Goal: Transaction & Acquisition: Purchase product/service

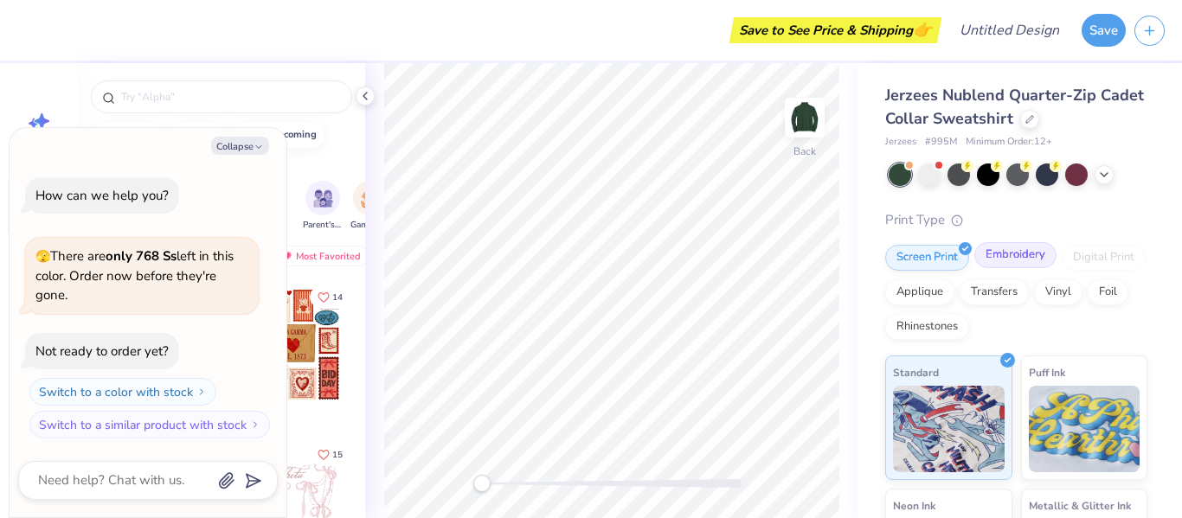
click at [1009, 251] on div "Embroidery" at bounding box center [1015, 255] width 82 height 26
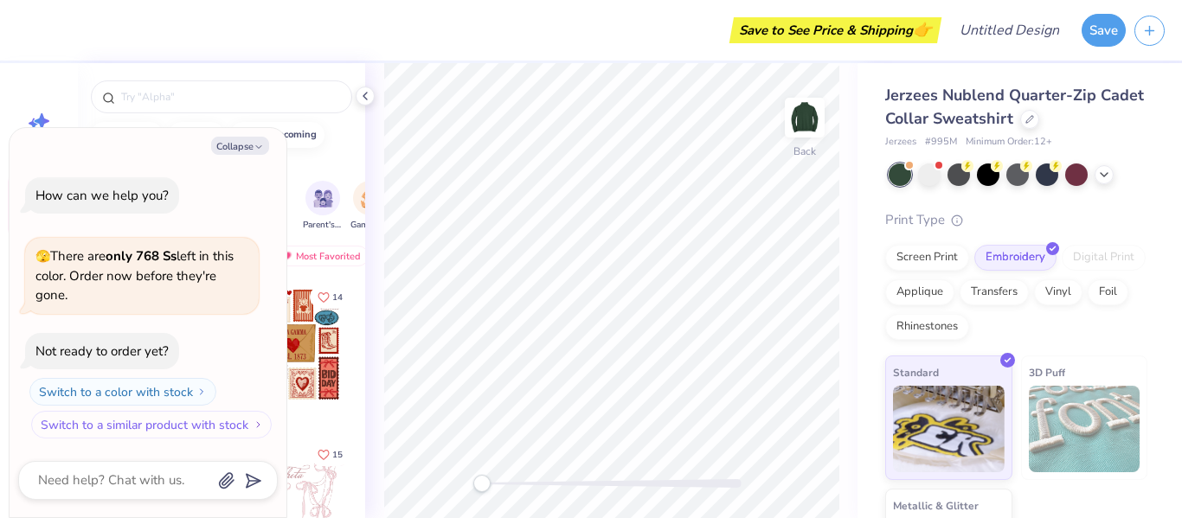
click at [208, 424] on button "Switch to a similar product with stock" at bounding box center [151, 425] width 240 height 28
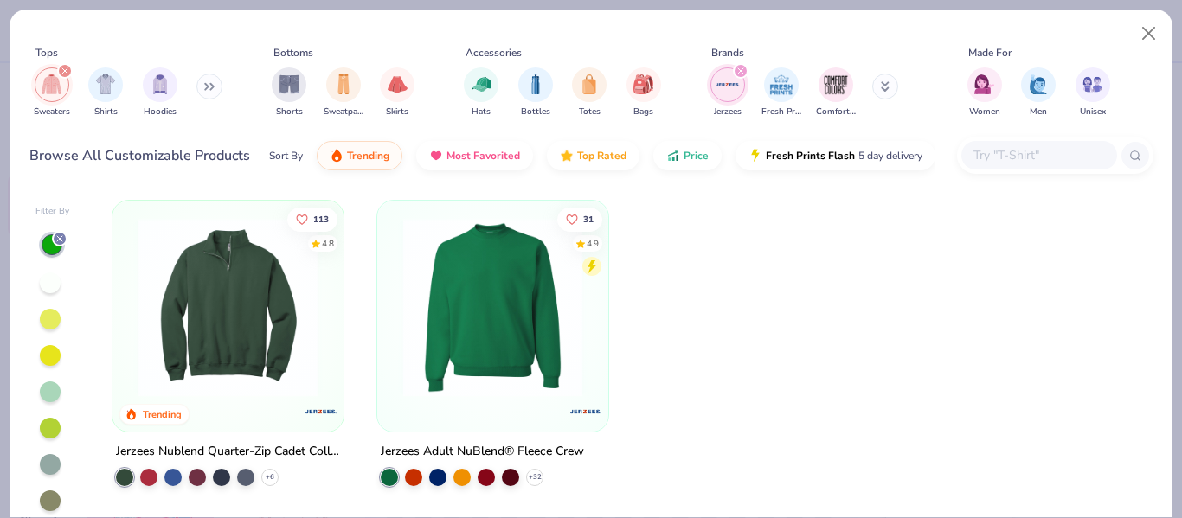
click at [240, 285] on img at bounding box center [228, 307] width 196 height 179
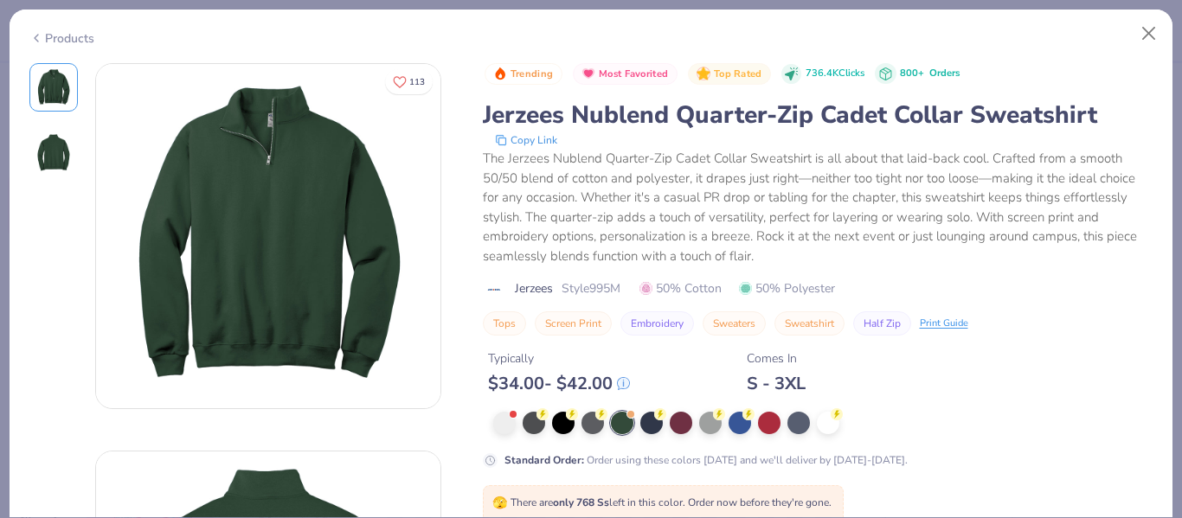
scroll to position [125, 0]
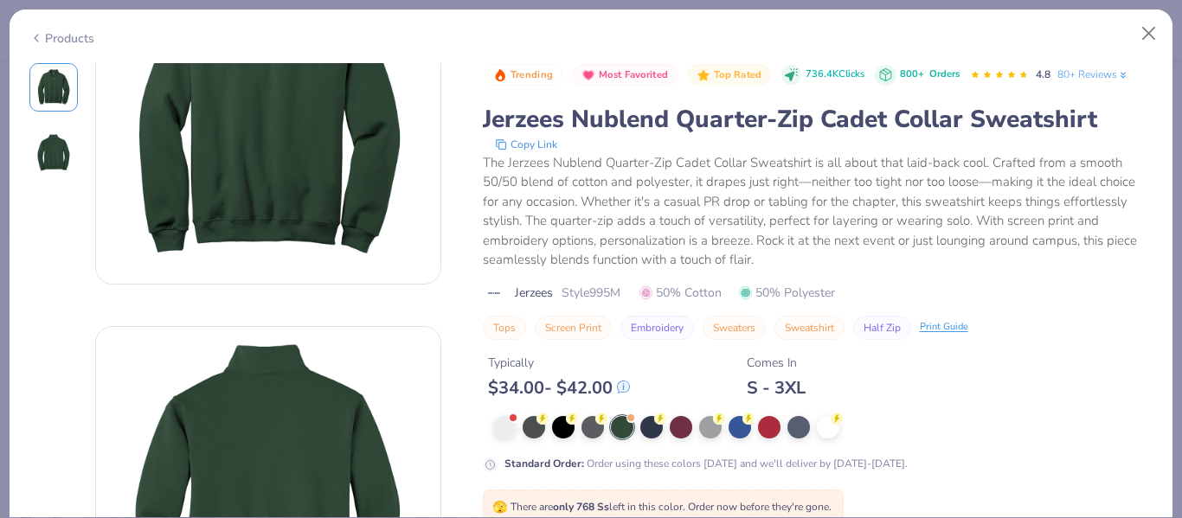
type textarea "x"
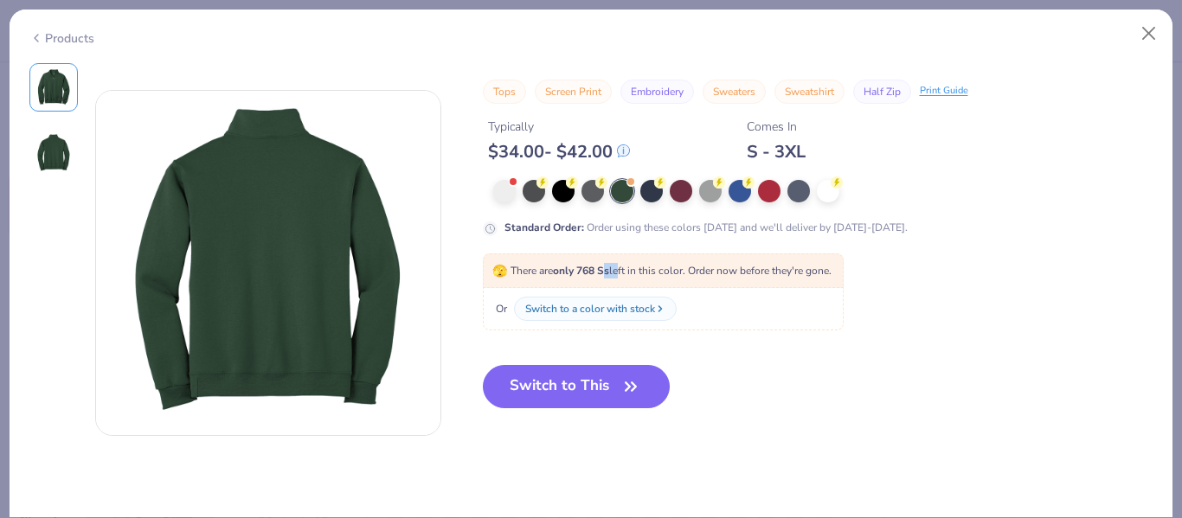
drag, startPoint x: 605, startPoint y: 270, endPoint x: 625, endPoint y: 275, distance: 19.7
click at [625, 275] on span "🫣 There are only 768 Ss left in this color. Order now before they're gone." at bounding box center [661, 271] width 339 height 14
click at [626, 387] on icon "button" at bounding box center [630, 387] width 24 height 24
click at [595, 383] on button "Switch to This" at bounding box center [577, 386] width 188 height 43
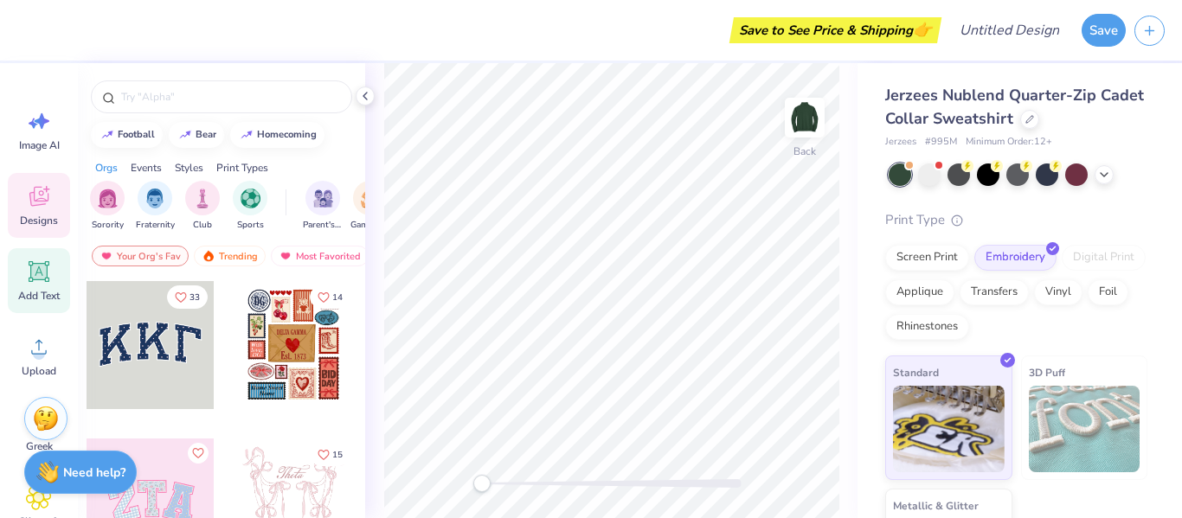
click at [31, 283] on icon at bounding box center [39, 272] width 26 height 26
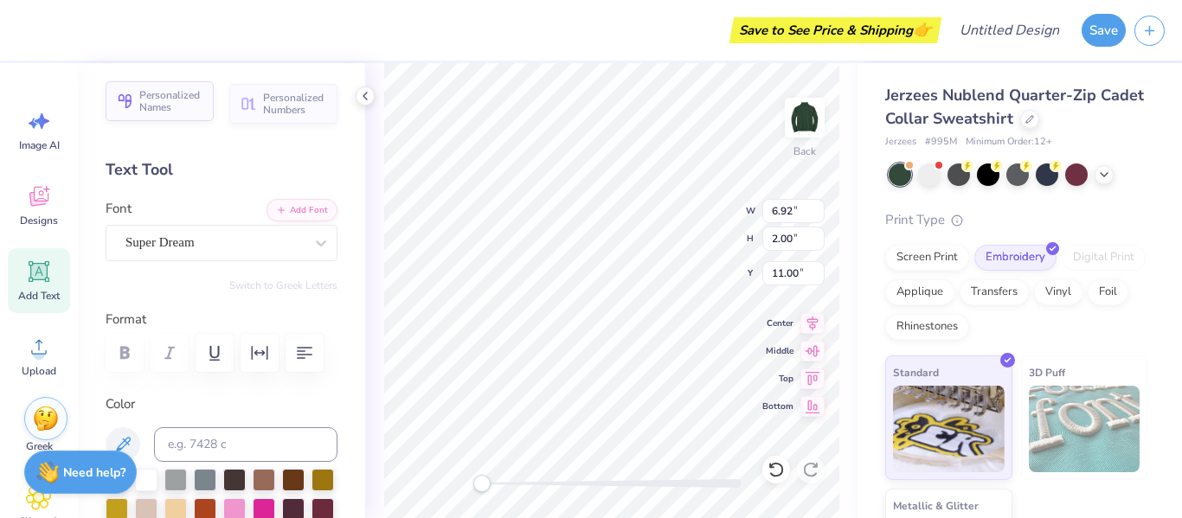
click at [200, 105] on span "Personalized Names" at bounding box center [171, 101] width 64 height 24
type input "6.21"
type input "1.00"
type input "11.50"
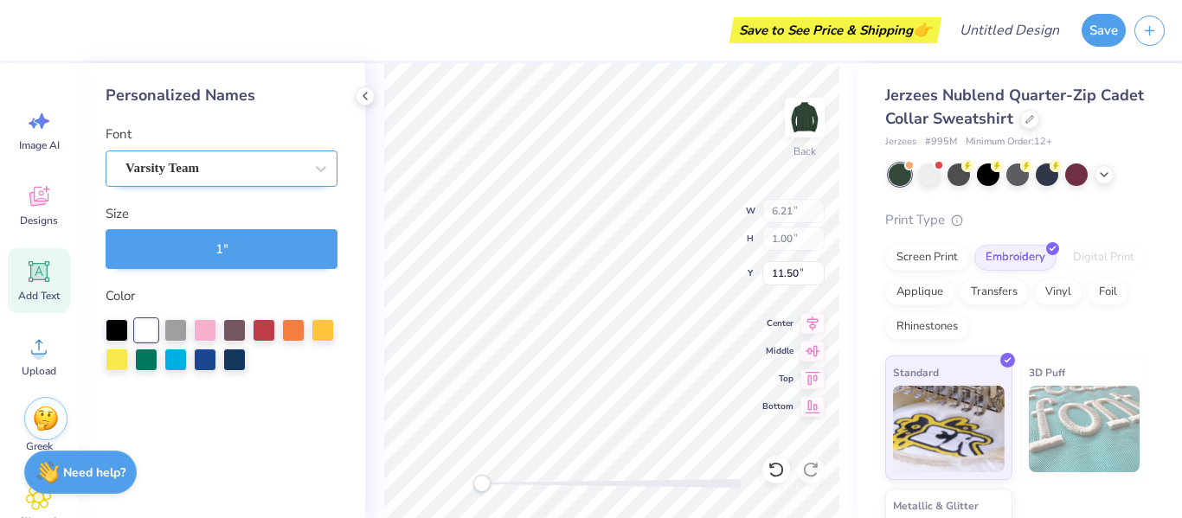
click at [255, 175] on div "Varsity Team" at bounding box center [215, 168] width 182 height 27
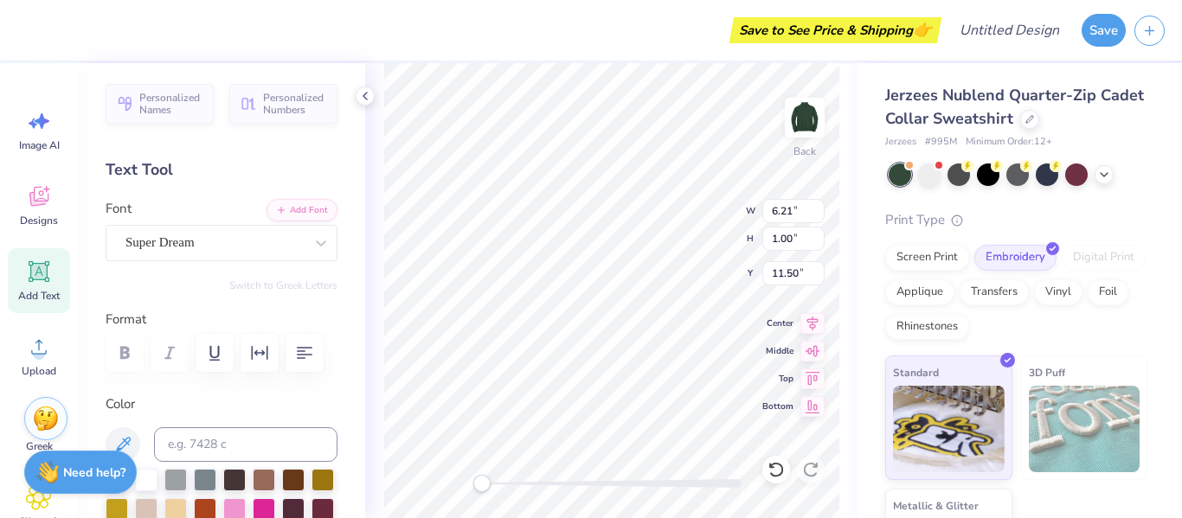
type input "6.92"
type input "2.00"
type input "11.00"
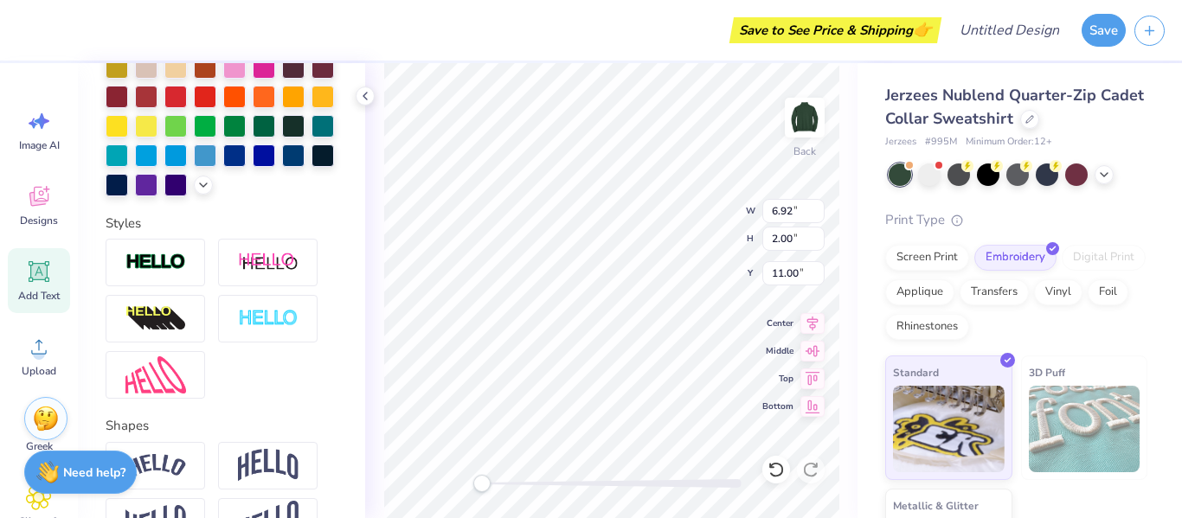
scroll to position [450, 0]
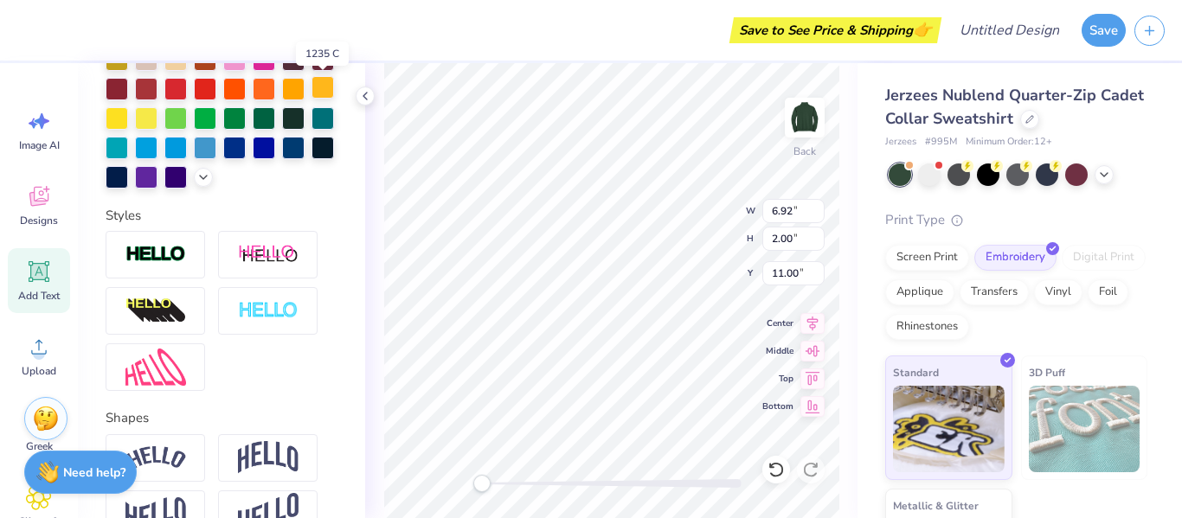
click at [318, 93] on div at bounding box center [322, 87] width 22 height 22
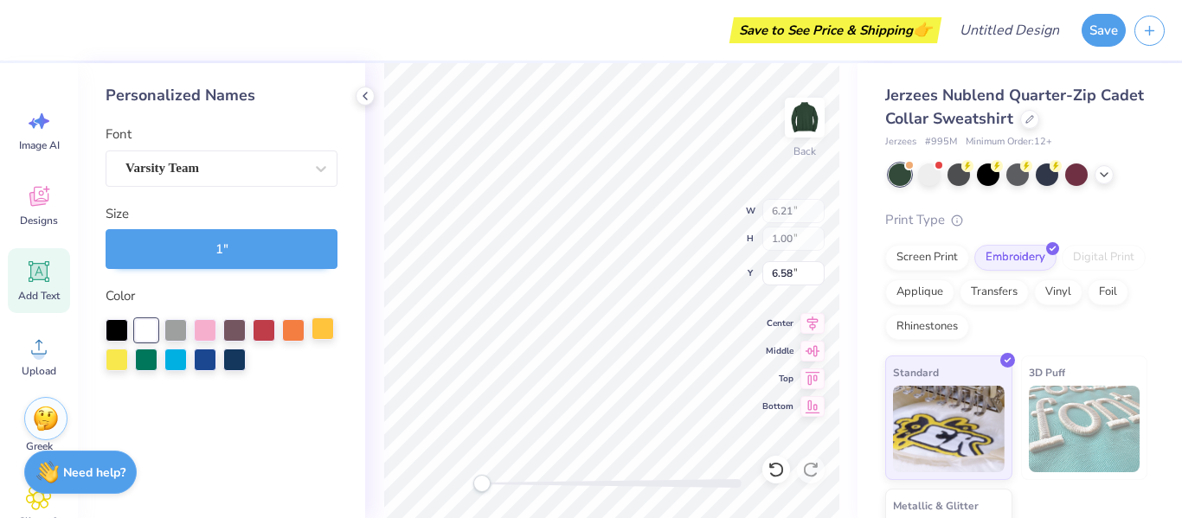
click at [320, 328] on div at bounding box center [322, 328] width 22 height 22
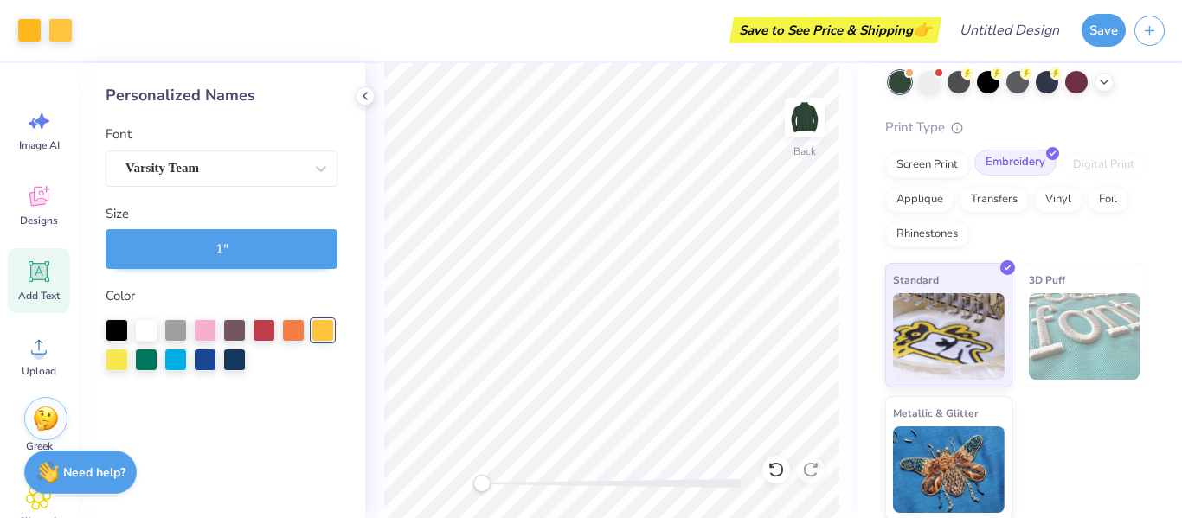
scroll to position [95, 0]
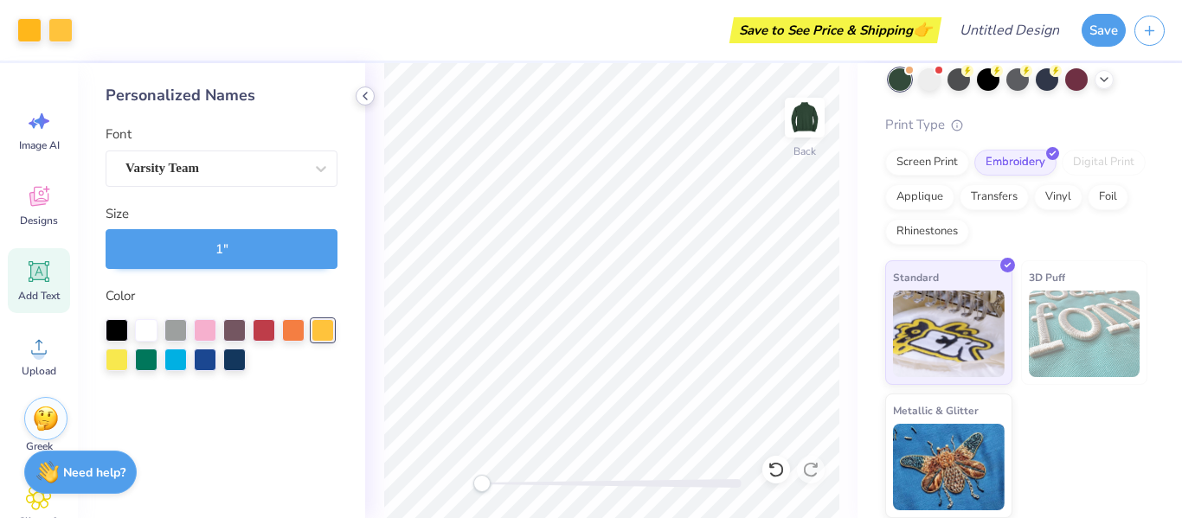
click at [365, 98] on polyline at bounding box center [364, 96] width 3 height 7
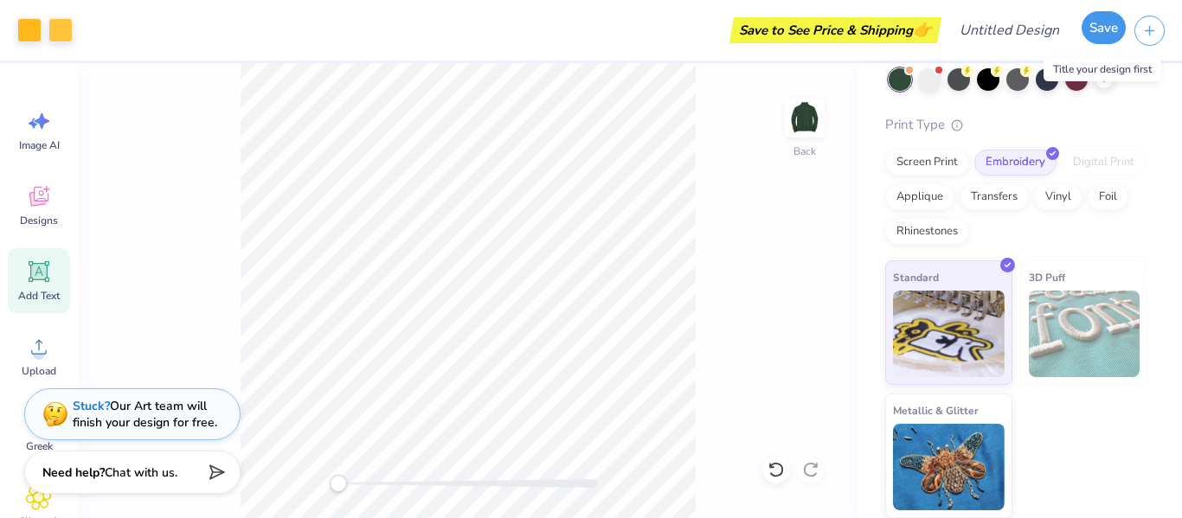
click at [1094, 38] on button "Save" at bounding box center [1103, 27] width 44 height 33
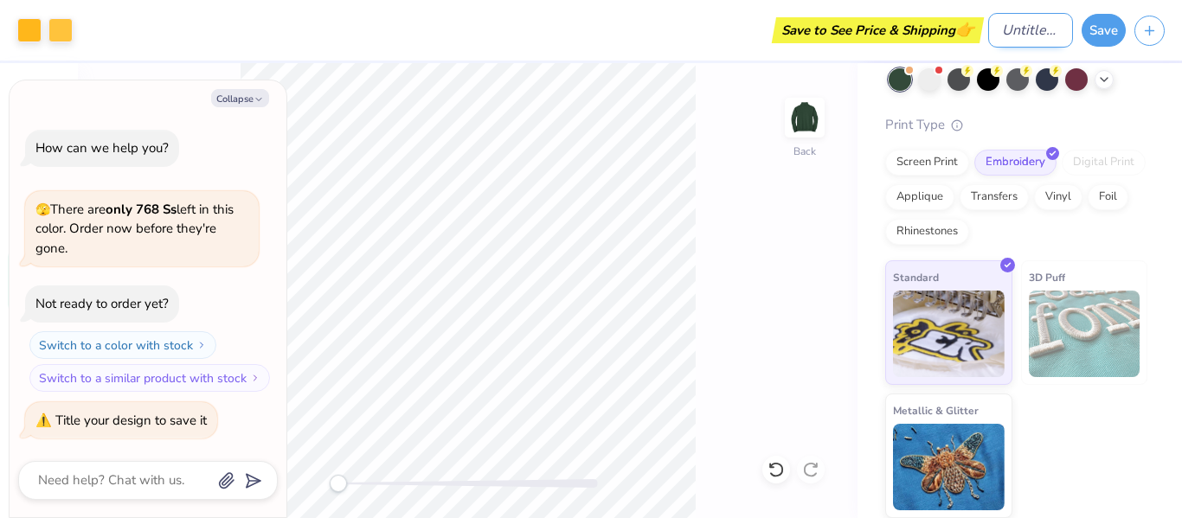
type textarea "x"
click at [958, 30] on div "Art colors Save to See Price & Shipping 👉 Design Title Save" at bounding box center [591, 30] width 1182 height 61
type input "Q"
type textarea "x"
type input "Qu"
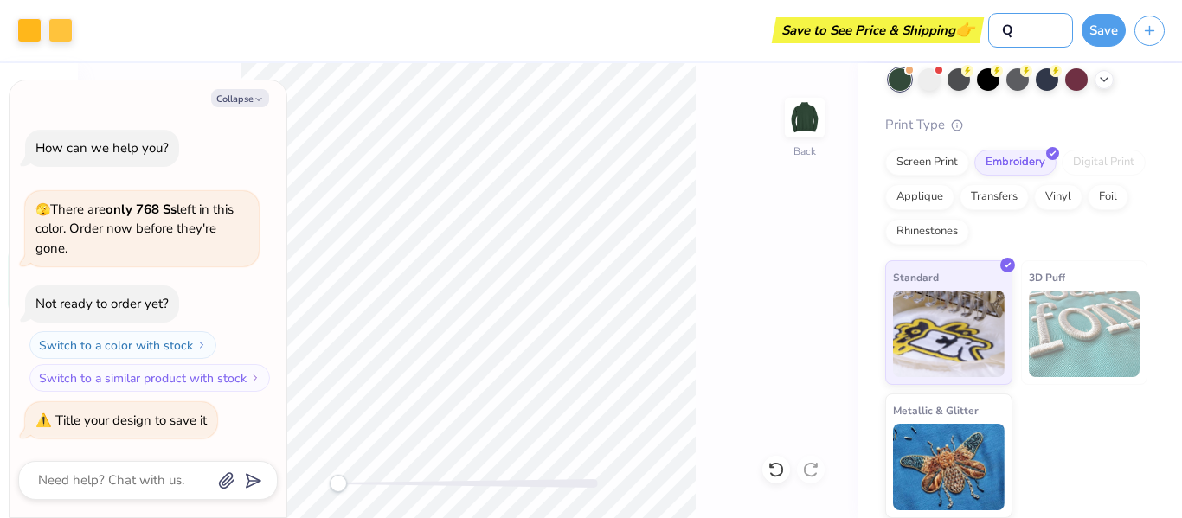
type textarea "x"
type input "Qua"
type textarea "x"
type input "Quar"
type textarea "x"
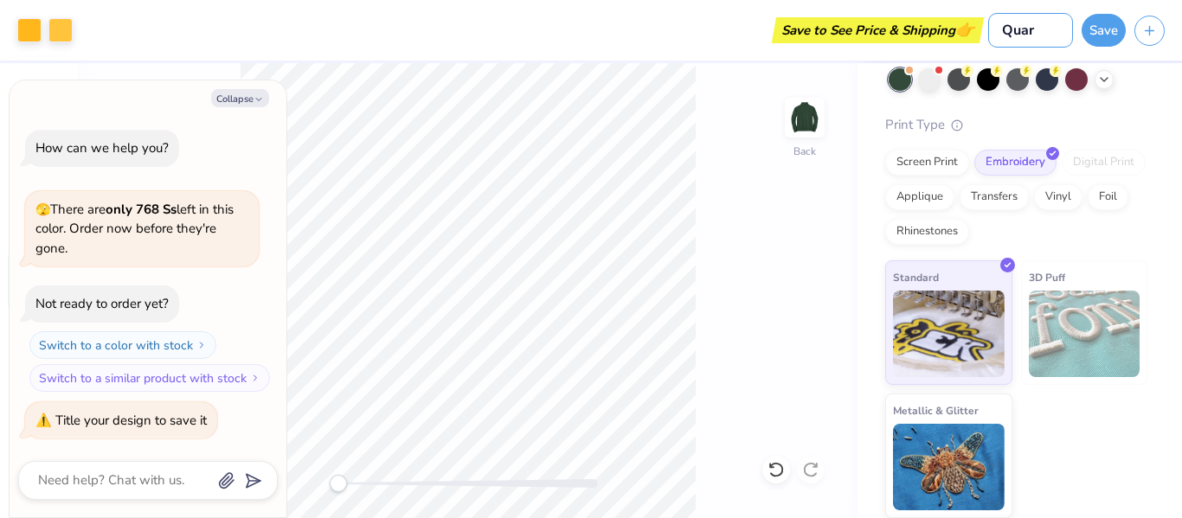
type input "Quart"
type textarea "x"
type input "Quarter"
type textarea "x"
type input "Quarters"
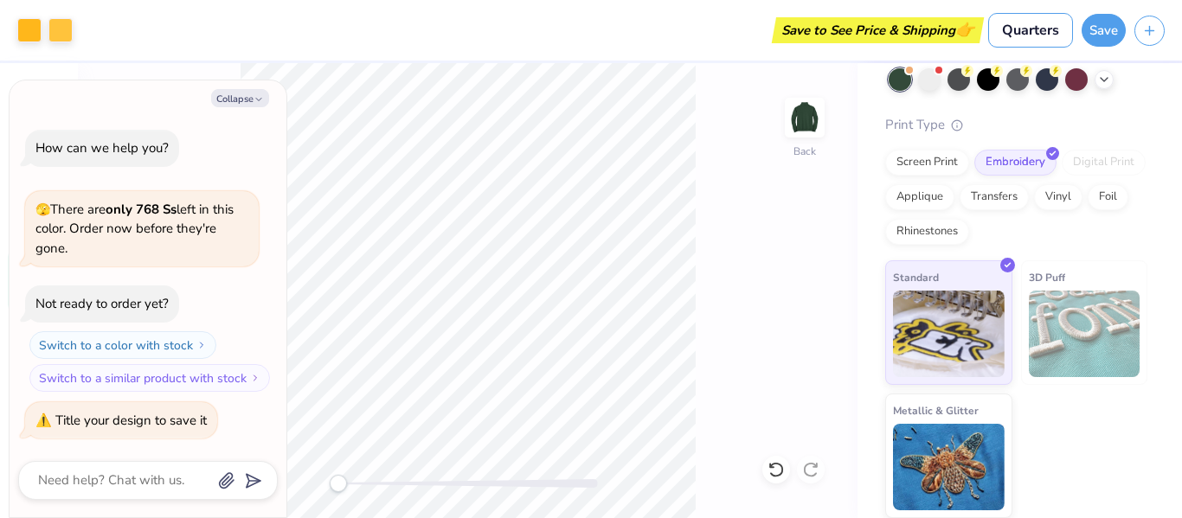
type textarea "x"
type input "Quarters"
type textarea "x"
type input "Quarter"
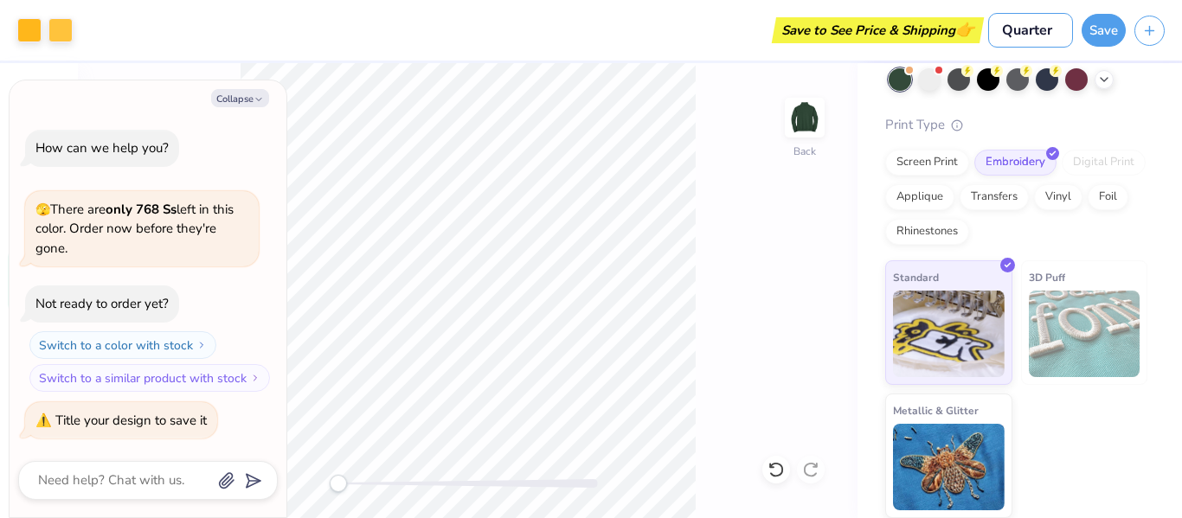
type textarea "x"
type input "Quarter"
type textarea "x"
type input "Quarter X"
type textarea "x"
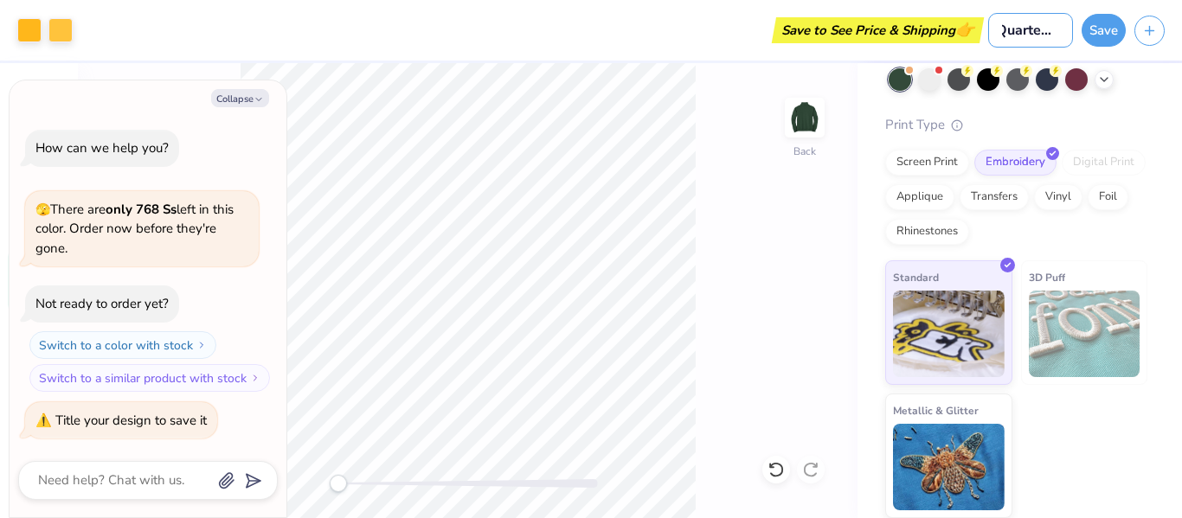
type input "Quarter [PERSON_NAME]"
type textarea "x"
type input "Quarter Xip"
type textarea "x"
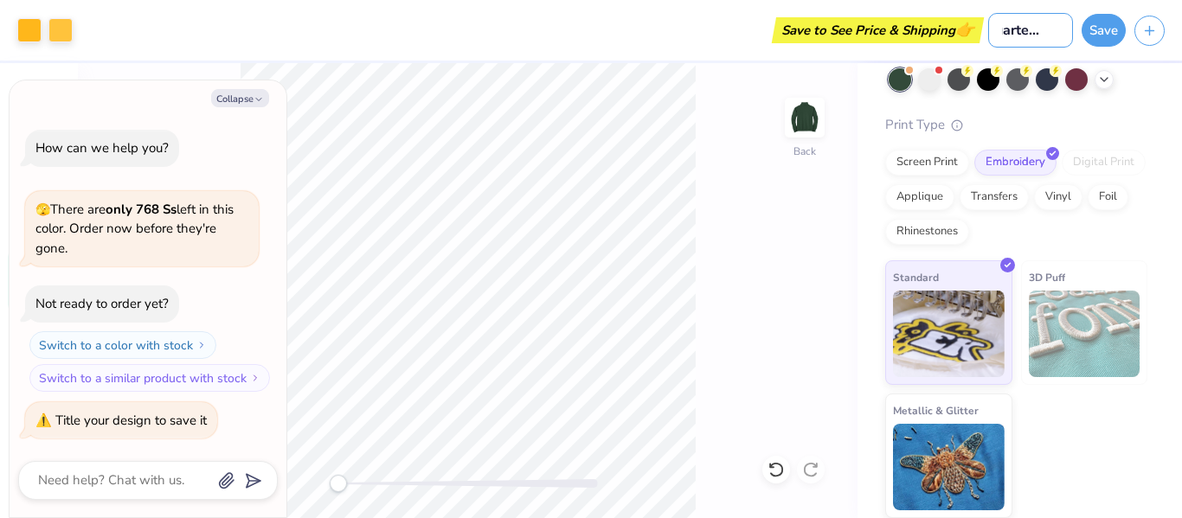
type input "Quarter [PERSON_NAME]"
type textarea "x"
type input "Quarter X"
type textarea "x"
type input "Quarter"
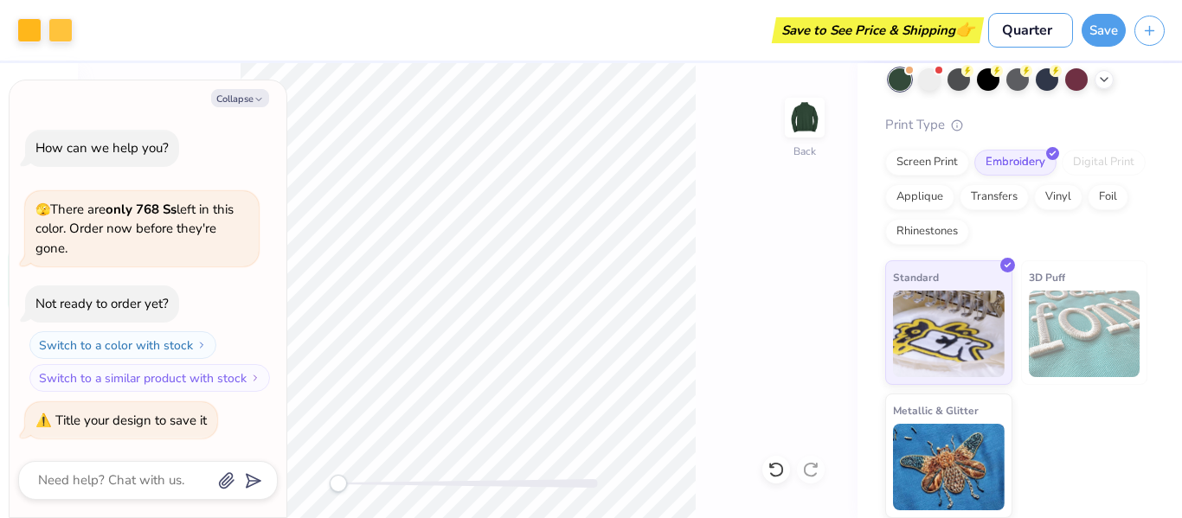
scroll to position [0, 0]
type textarea "x"
type input "Quarter Z"
type textarea "x"
type input "Quarter Zi"
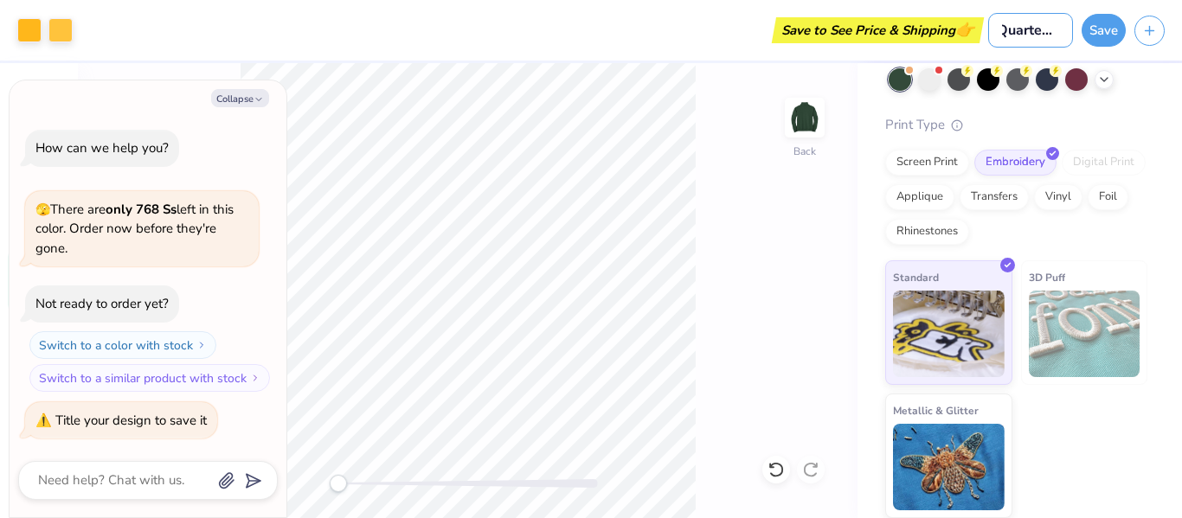
type textarea "x"
type input "Quarter Zip"
type textarea "x"
type input "Quarter Zip"
type textarea "x"
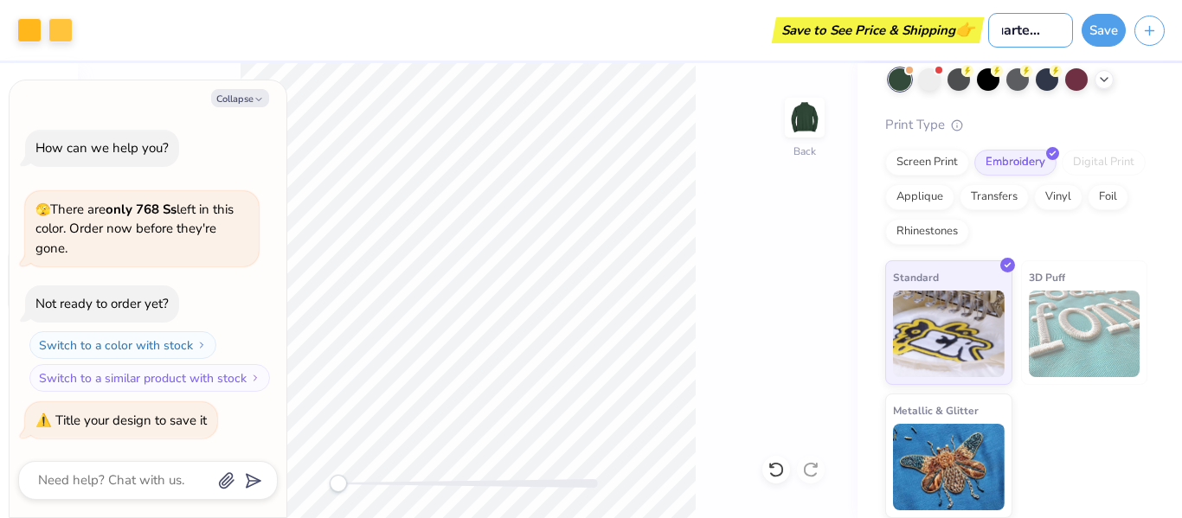
type input "Quarter Zip m"
type textarea "x"
type input "Quarter Zip mo"
type textarea "x"
type input "Quarter Zip moc"
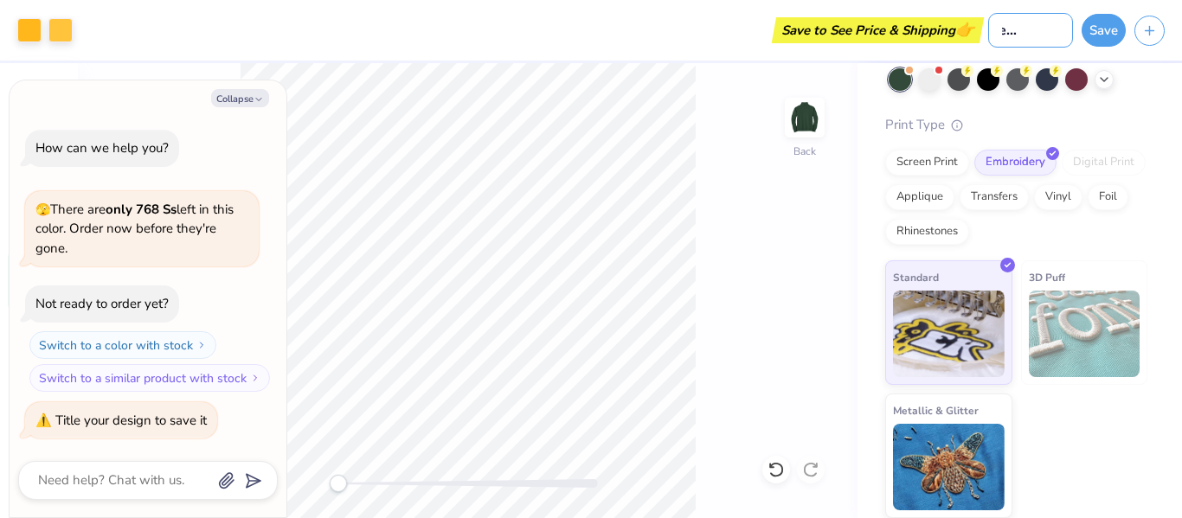
type textarea "x"
type input "Quarter Zip mock"
type textarea "x"
type input "Quarter Zip mocku"
type textarea "x"
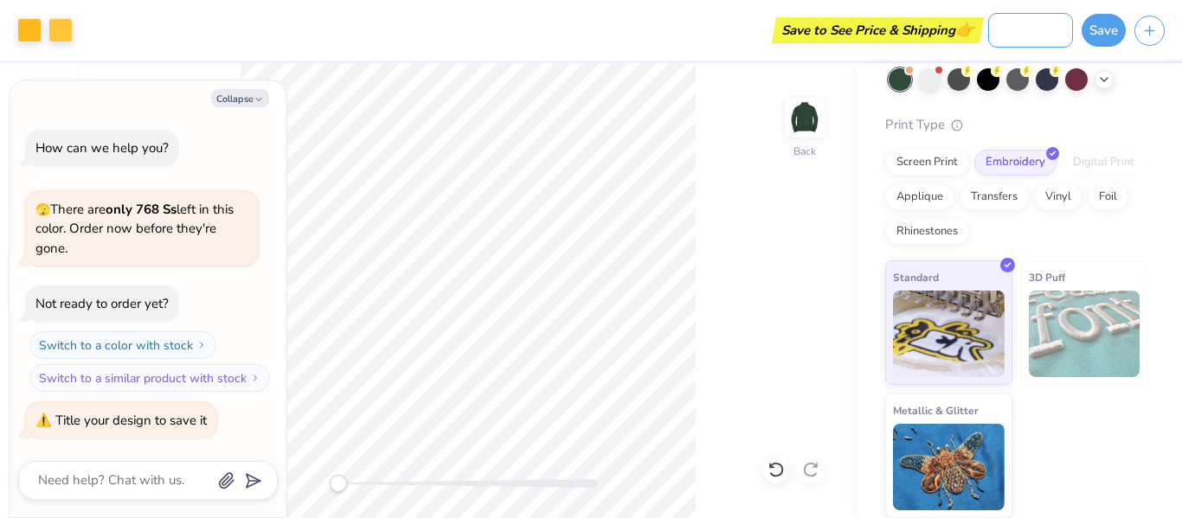
type input "Quarter Zip mockup"
type textarea "x"
type input "Quarter Zip mockup"
click at [1110, 25] on button "Save" at bounding box center [1103, 27] width 44 height 33
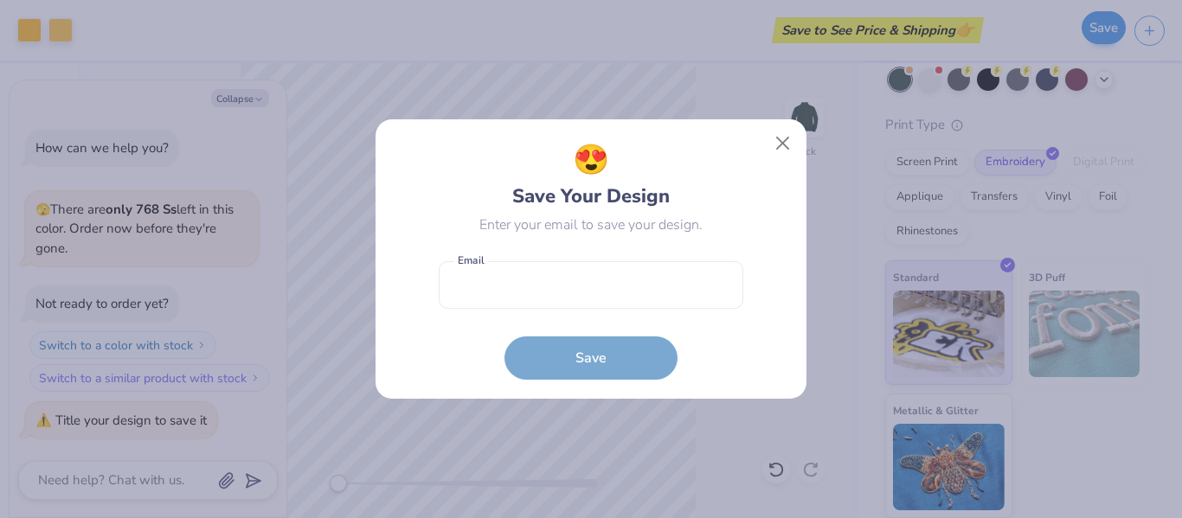
scroll to position [0, 0]
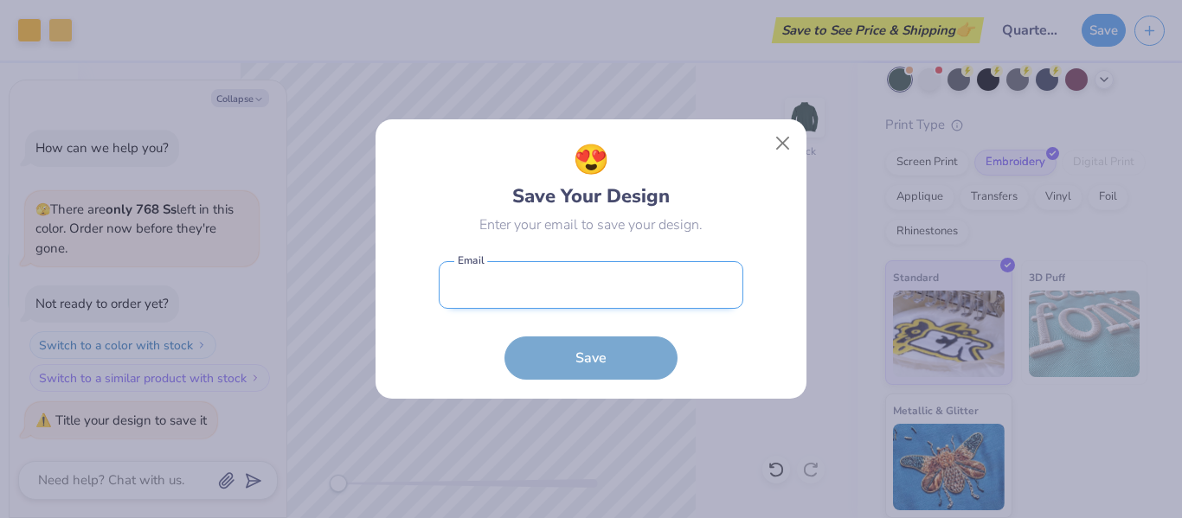
click at [568, 285] on input "email" at bounding box center [591, 285] width 304 height 48
type input "[EMAIL_ADDRESS][DOMAIN_NAME]"
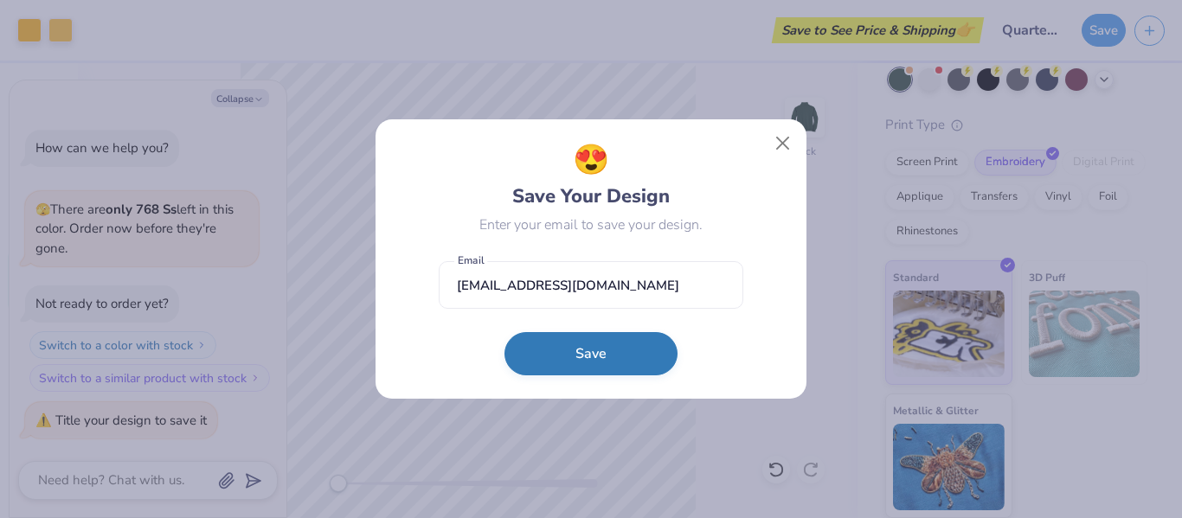
click at [642, 360] on button "Save" at bounding box center [590, 353] width 173 height 43
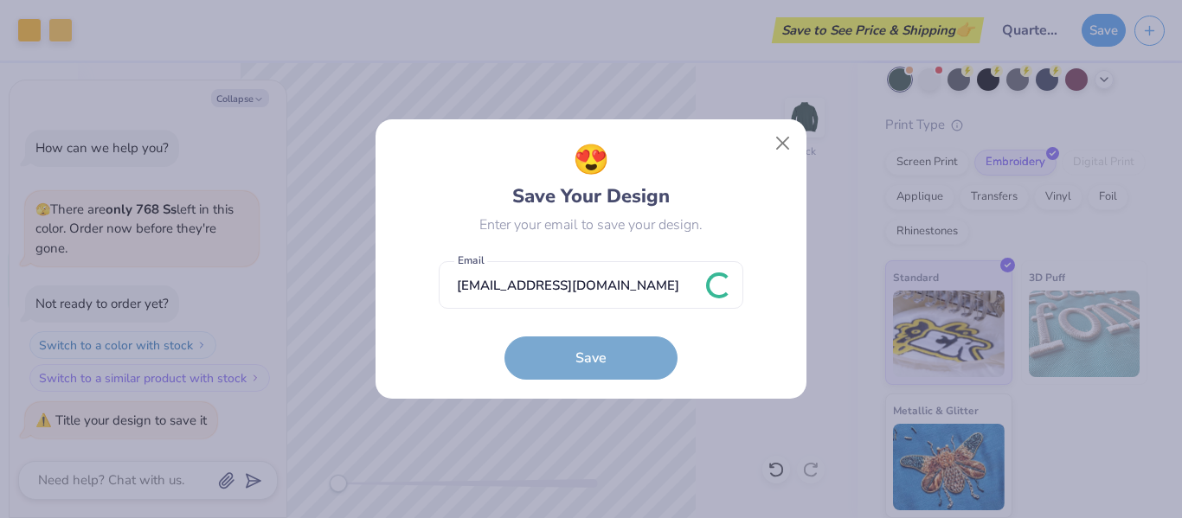
click at [612, 347] on form "[EMAIL_ADDRESS][DOMAIN_NAME] Email Save" at bounding box center [591, 316] width 304 height 127
click at [647, 378] on form "[EMAIL_ADDRESS][DOMAIN_NAME] Email Save" at bounding box center [591, 316] width 304 height 127
click at [786, 144] on button "Close" at bounding box center [782, 143] width 33 height 33
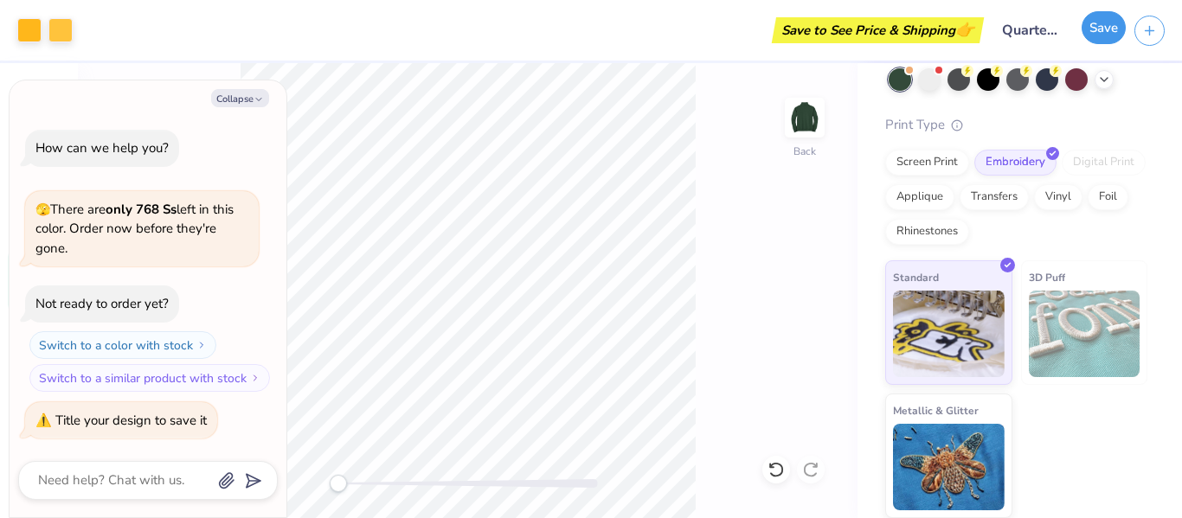
click at [1118, 31] on button "Save" at bounding box center [1103, 27] width 44 height 33
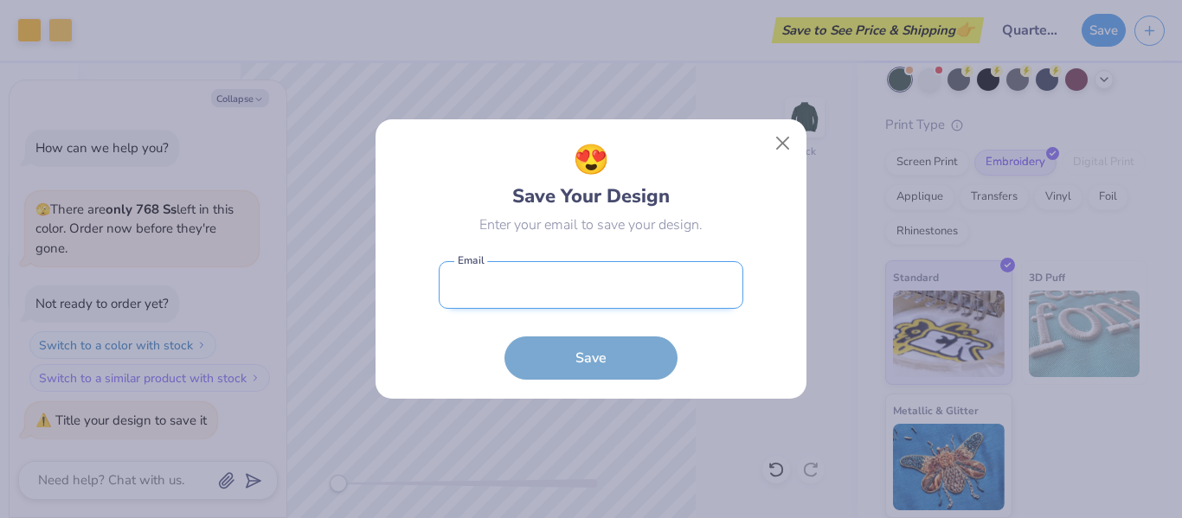
click at [662, 268] on input "email" at bounding box center [591, 285] width 304 height 48
type input "[EMAIL_ADDRESS][DOMAIN_NAME]"
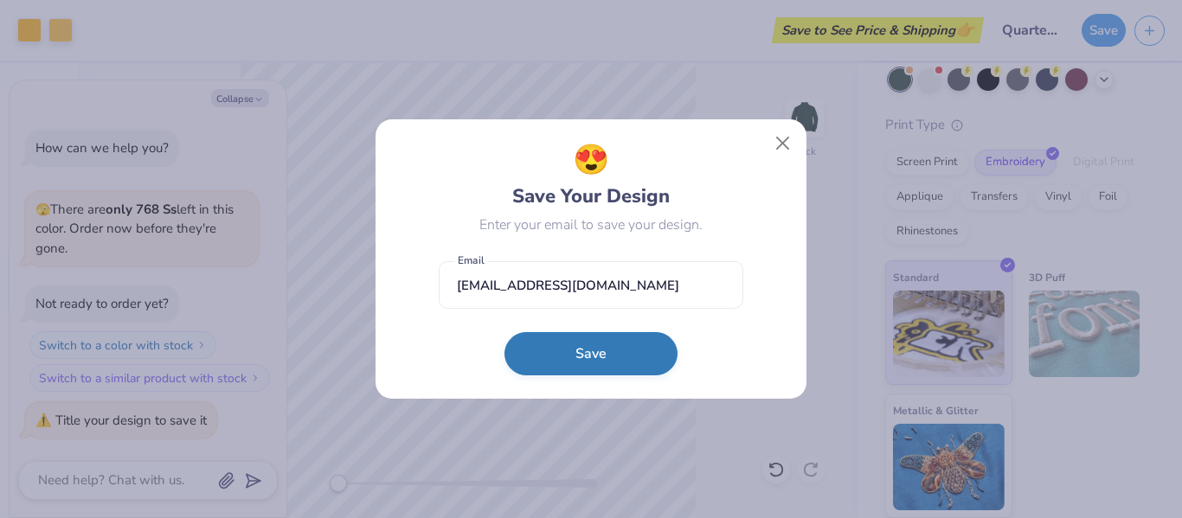
click at [589, 356] on button "Save" at bounding box center [590, 353] width 173 height 43
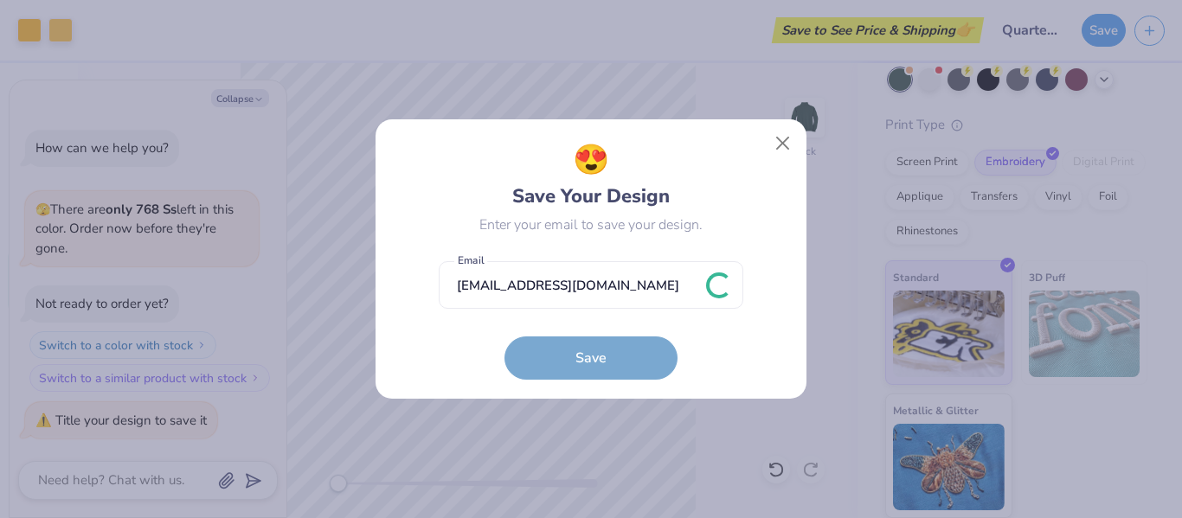
click at [582, 370] on form "[EMAIL_ADDRESS][DOMAIN_NAME] Email Save" at bounding box center [591, 316] width 304 height 127
click at [785, 147] on button "Close" at bounding box center [782, 143] width 33 height 33
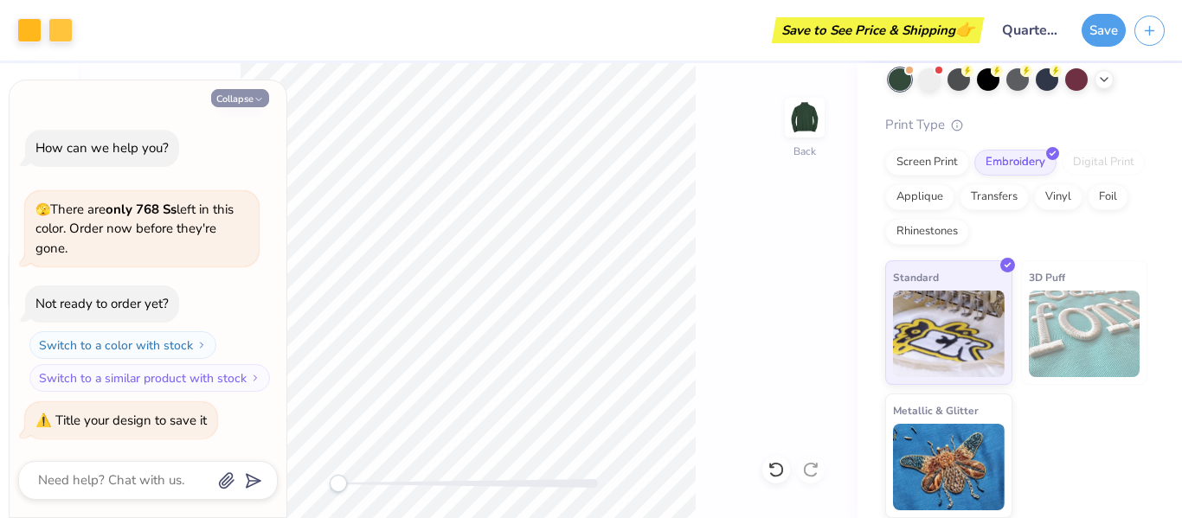
click at [254, 99] on icon "button" at bounding box center [258, 99] width 10 height 10
type textarea "x"
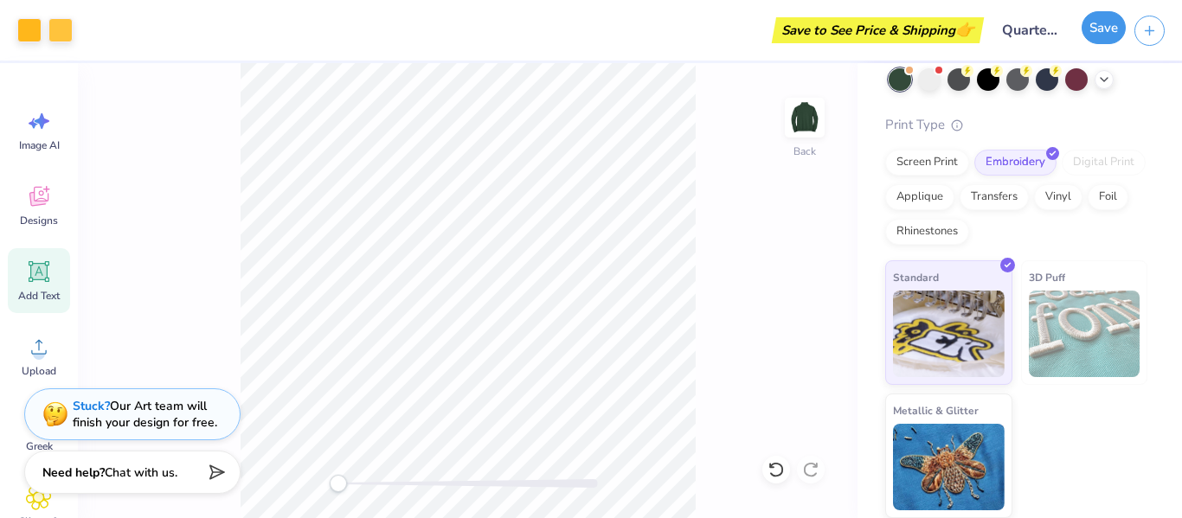
click at [1105, 39] on button "Save" at bounding box center [1103, 27] width 44 height 33
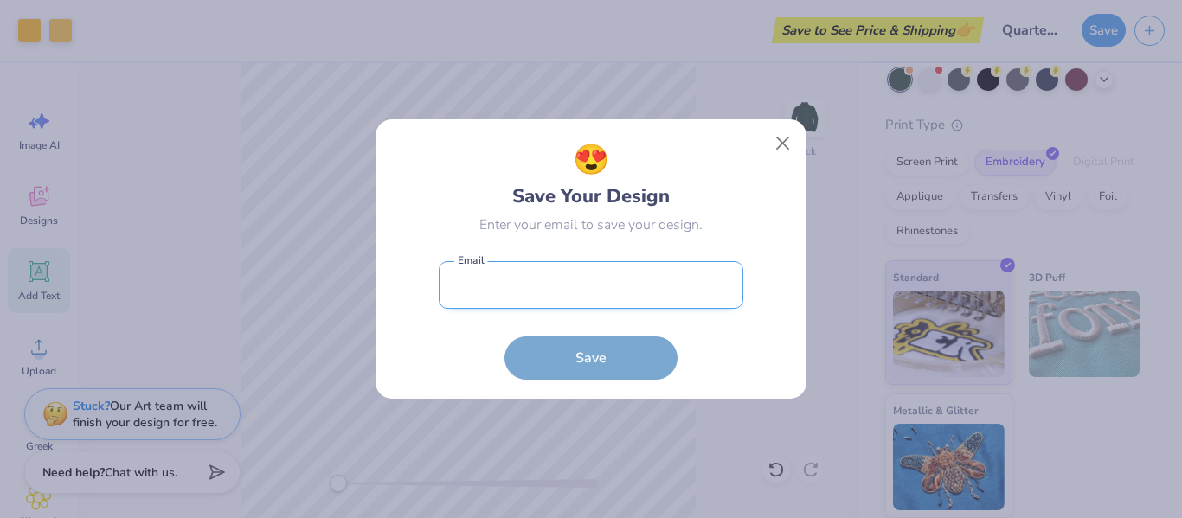
click at [604, 282] on input "email" at bounding box center [591, 285] width 304 height 48
type input "[EMAIL_ADDRESS][DOMAIN_NAME]"
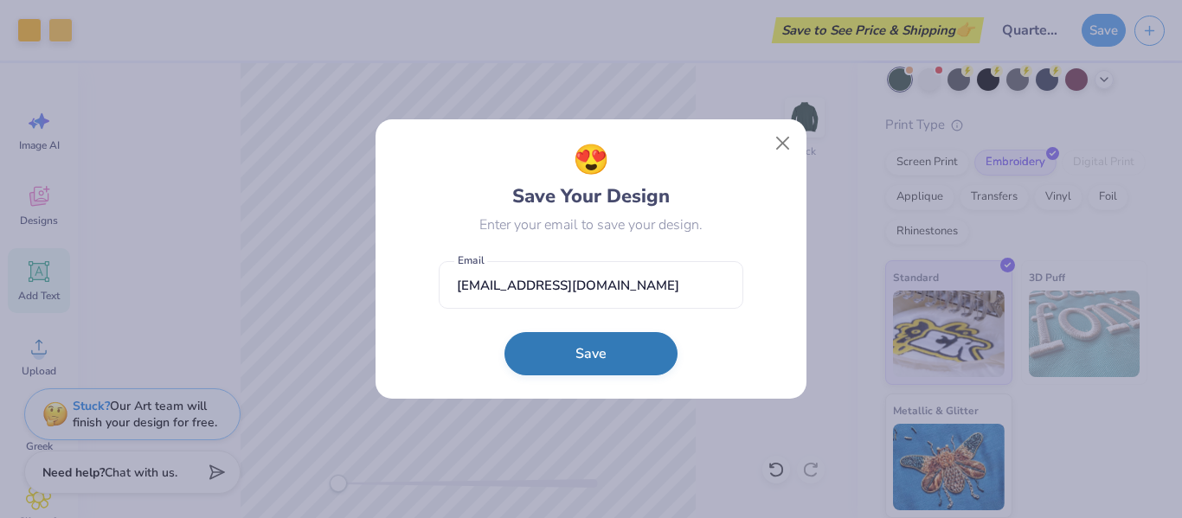
click at [629, 340] on button "Save" at bounding box center [590, 353] width 173 height 43
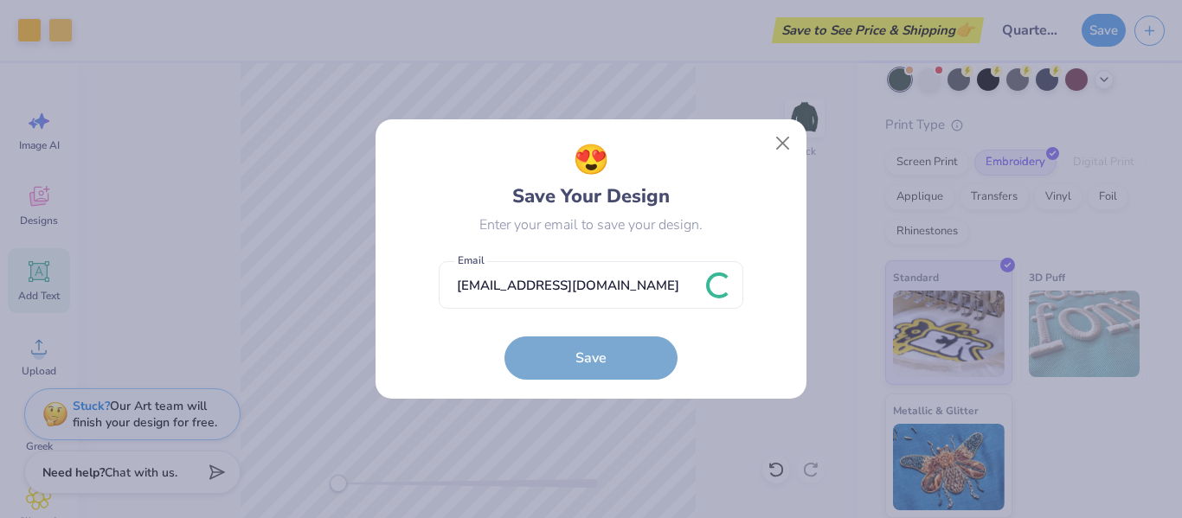
click at [636, 368] on form "[EMAIL_ADDRESS][DOMAIN_NAME] Email Save" at bounding box center [591, 316] width 304 height 127
click at [776, 148] on button "Close" at bounding box center [782, 143] width 33 height 33
